Goal: Task Accomplishment & Management: Manage account settings

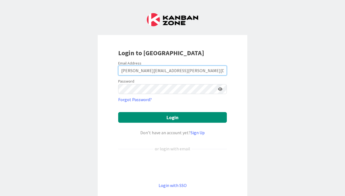
type input "[PERSON_NAME][EMAIL_ADDRESS][PERSON_NAME][DOMAIN_NAME]"
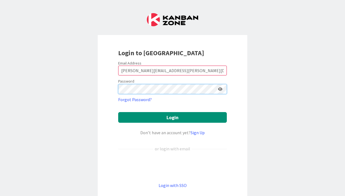
click at [172, 117] on button "Login" at bounding box center [172, 117] width 109 height 11
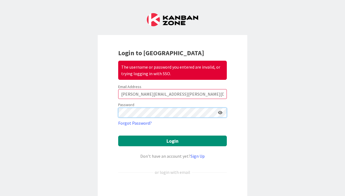
click at [172, 140] on button "Login" at bounding box center [172, 140] width 109 height 11
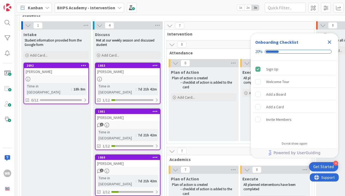
scroll to position [33, 0]
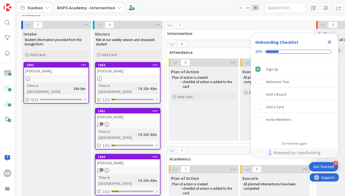
click at [328, 41] on icon "Close Checklist" at bounding box center [330, 42] width 4 height 4
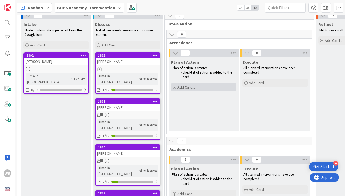
scroll to position [47, 0]
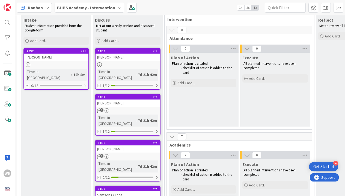
click at [131, 63] on div at bounding box center [127, 64] width 64 height 5
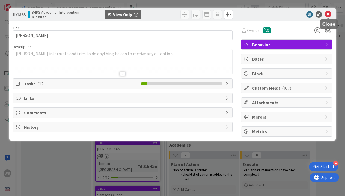
click at [328, 15] on icon at bounding box center [328, 14] width 7 height 7
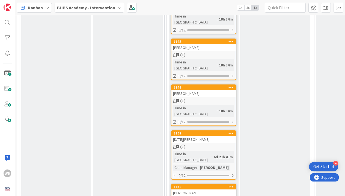
scroll to position [351, 0]
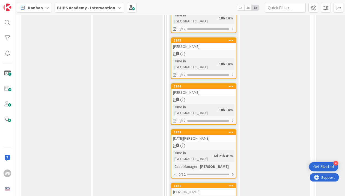
click at [178, 97] on span "1" at bounding box center [178, 99] width 4 height 4
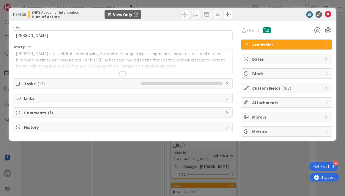
click at [122, 74] on div at bounding box center [122, 73] width 6 height 4
click at [92, 85] on span "Tasks ( 12 )" at bounding box center [81, 84] width 114 height 7
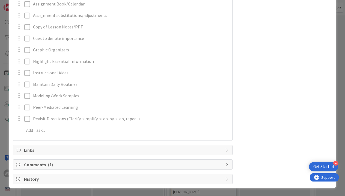
scroll to position [145, 0]
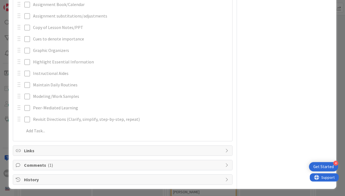
click at [125, 163] on span "Comments ( 1 )" at bounding box center [123, 164] width 199 height 7
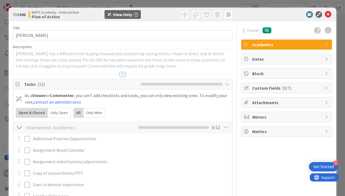
scroll to position [0, 0]
click at [328, 16] on icon at bounding box center [328, 14] width 7 height 7
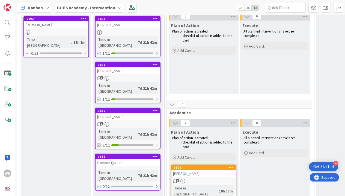
scroll to position [80, 0]
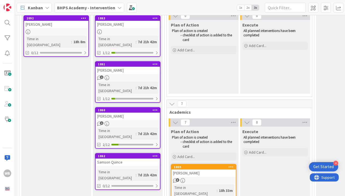
click at [99, 121] on icon "1" at bounding box center [99, 123] width 5 height 5
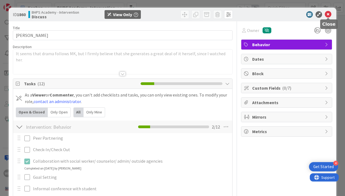
click at [327, 14] on icon at bounding box center [328, 14] width 7 height 7
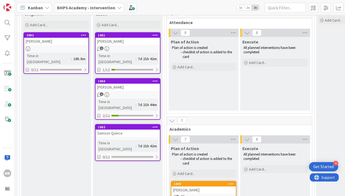
scroll to position [61, 0]
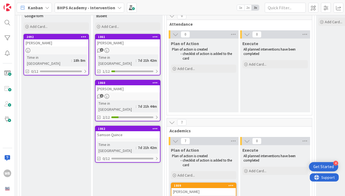
click at [131, 43] on div "[PERSON_NAME]" at bounding box center [127, 42] width 64 height 7
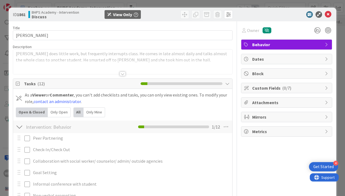
click at [123, 74] on div at bounding box center [122, 73] width 6 height 4
click at [122, 74] on div at bounding box center [122, 73] width 6 height 4
click at [274, 16] on div at bounding box center [283, 14] width 97 height 7
click at [328, 15] on icon at bounding box center [328, 14] width 7 height 7
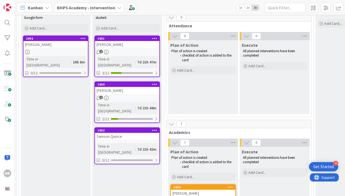
scroll to position [59, 1]
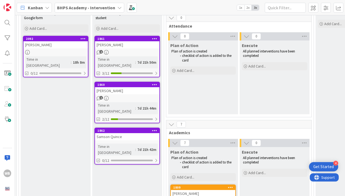
click at [99, 52] on span "2" at bounding box center [101, 52] width 4 height 4
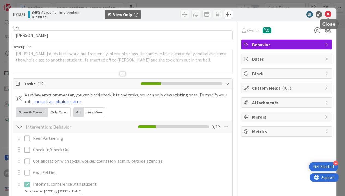
click at [329, 16] on icon at bounding box center [328, 14] width 7 height 7
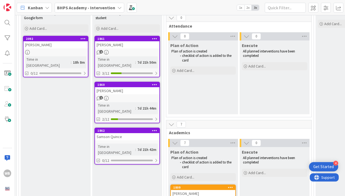
click at [139, 133] on div "Samson Quince" at bounding box center [127, 136] width 64 height 7
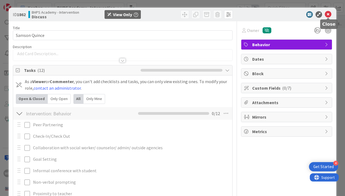
click at [330, 14] on icon at bounding box center [328, 14] width 7 height 7
